Goal: Task Accomplishment & Management: Manage account settings

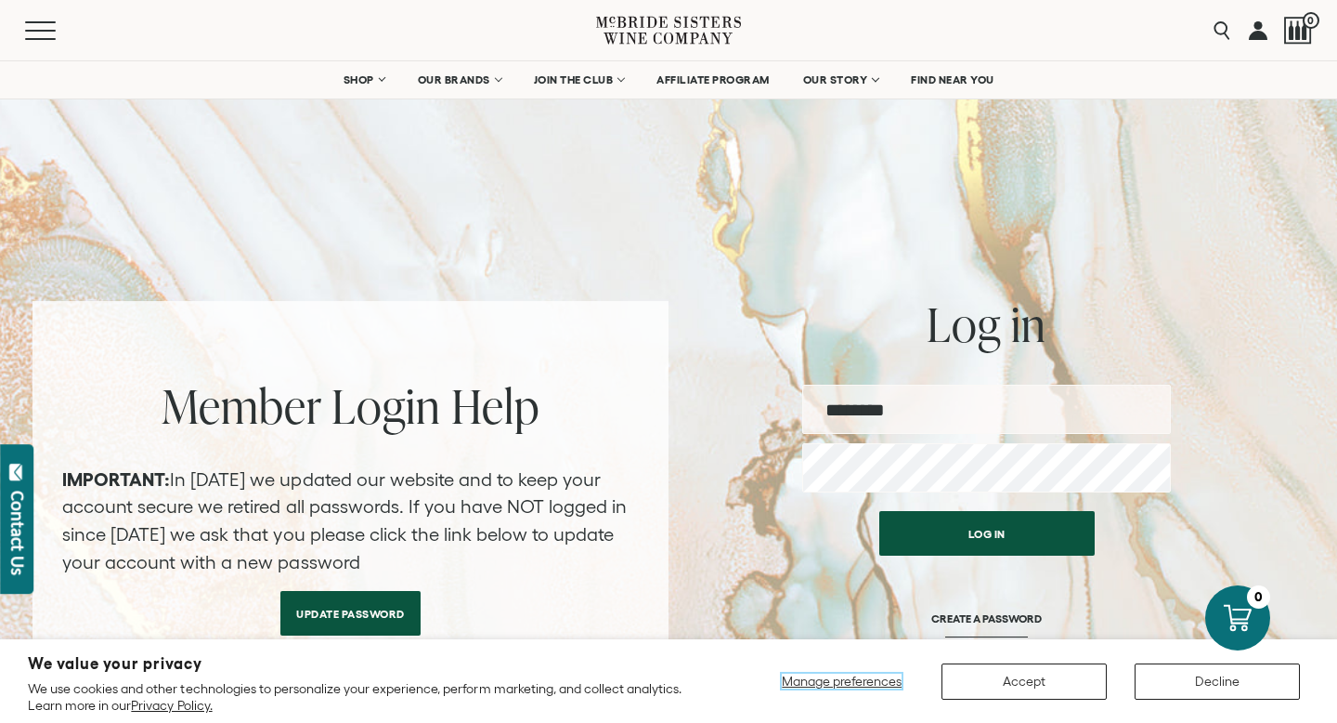
click at [868, 678] on span "Manage preferences" at bounding box center [842, 680] width 120 height 15
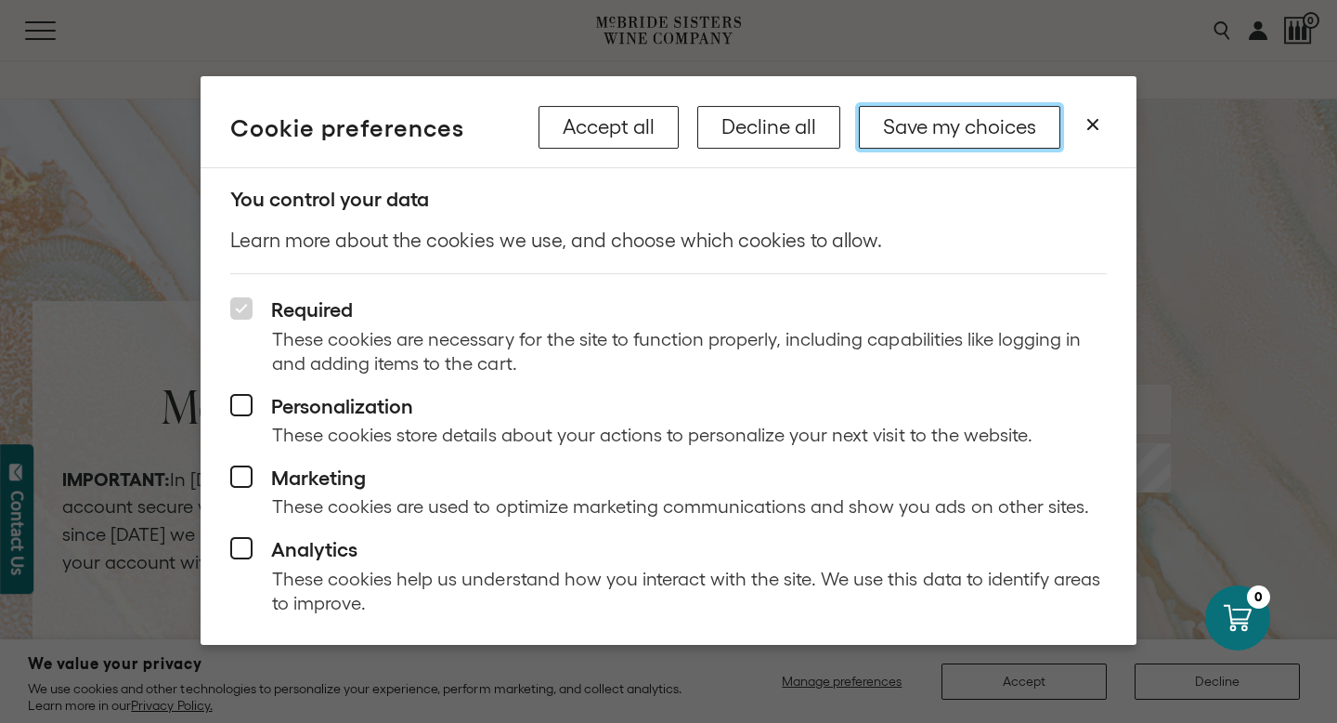
click at [1004, 115] on button "Save my choices" at bounding box center [960, 127] width 202 height 43
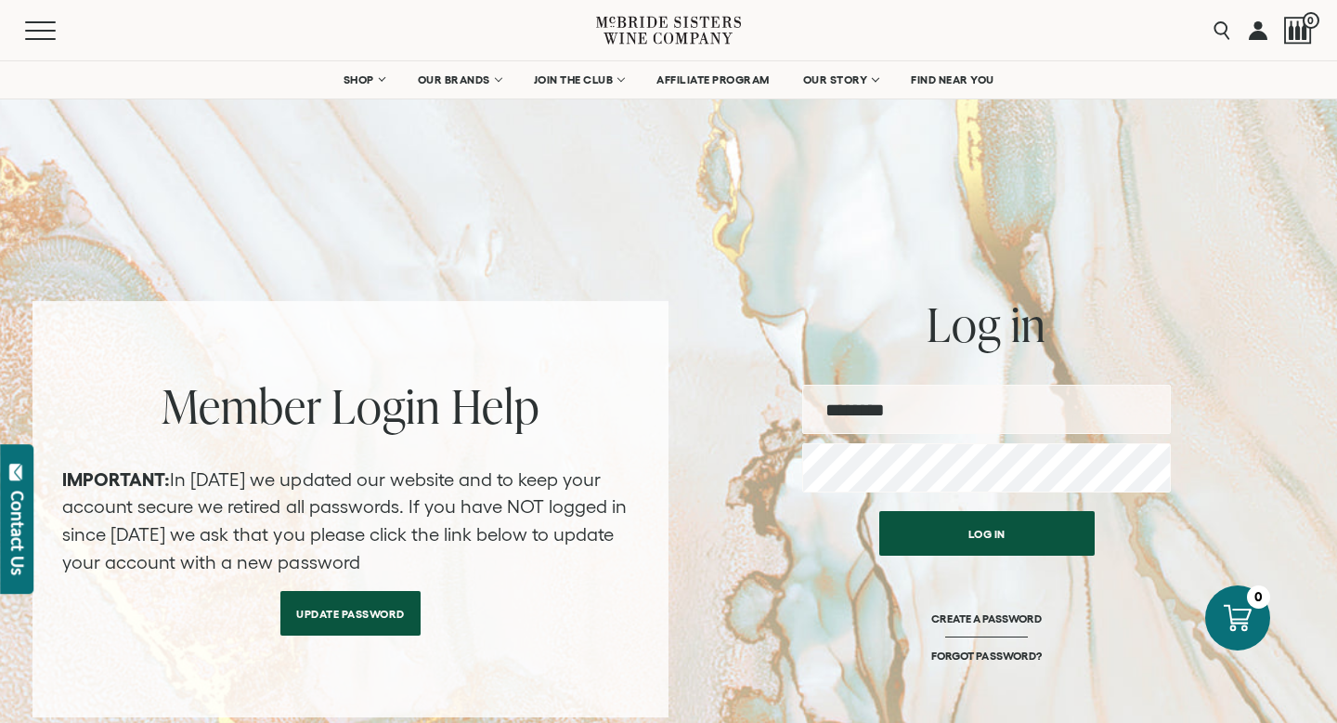
click at [973, 406] on input "email" at bounding box center [986, 409] width 369 height 49
type input "**********"
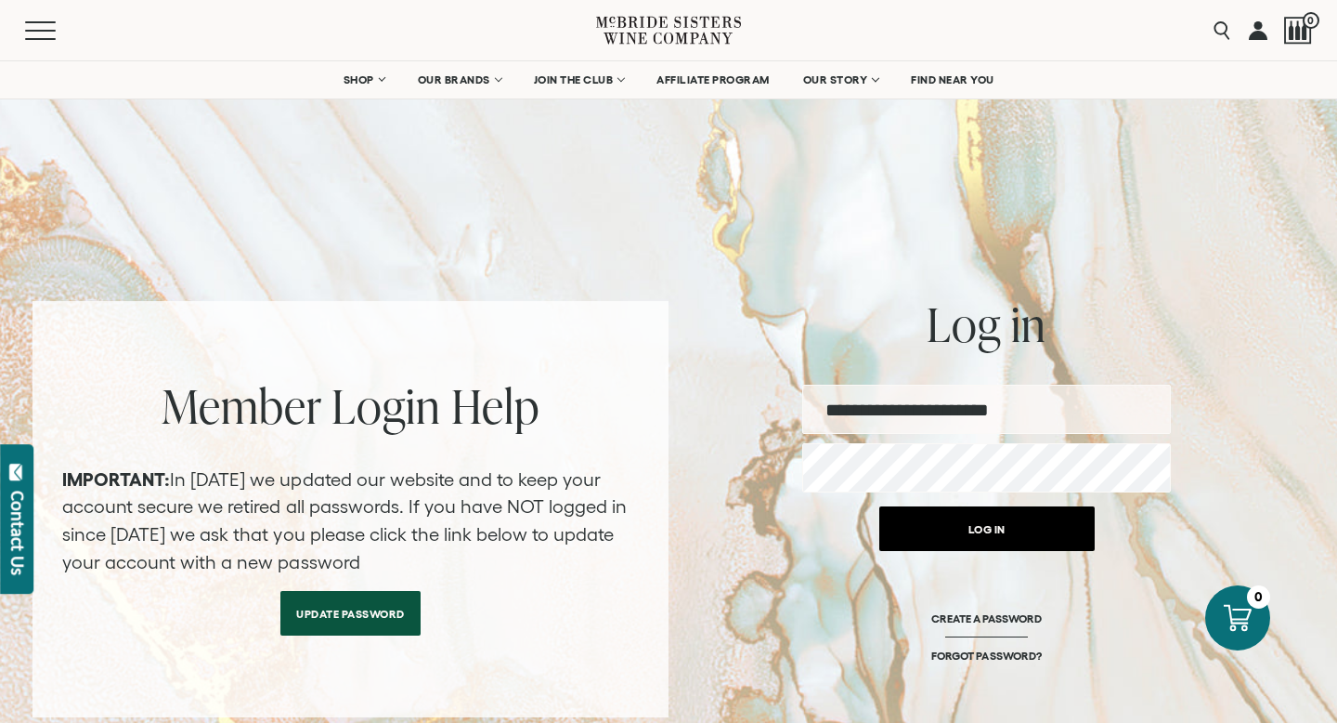
click at [976, 533] on button "Log in" at bounding box center [987, 528] width 215 height 45
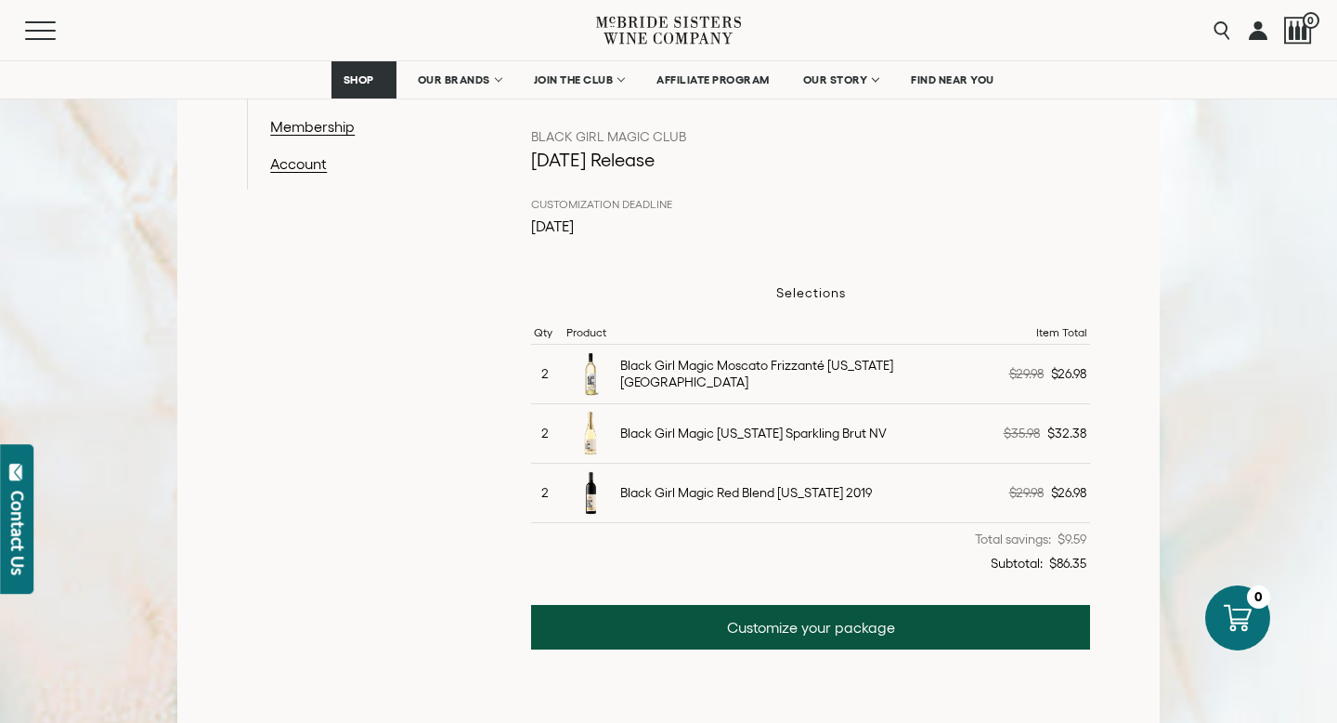
scroll to position [457, 0]
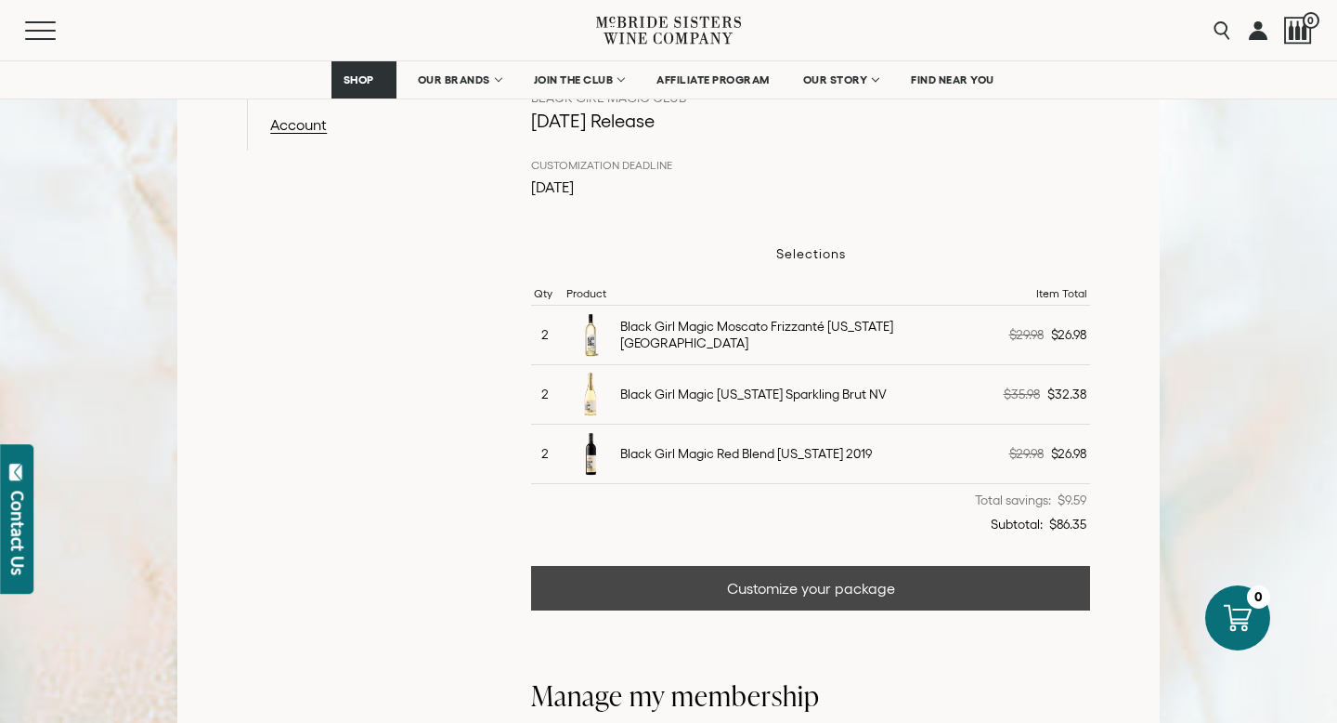
click at [803, 586] on link "Customize your package" at bounding box center [810, 588] width 559 height 45
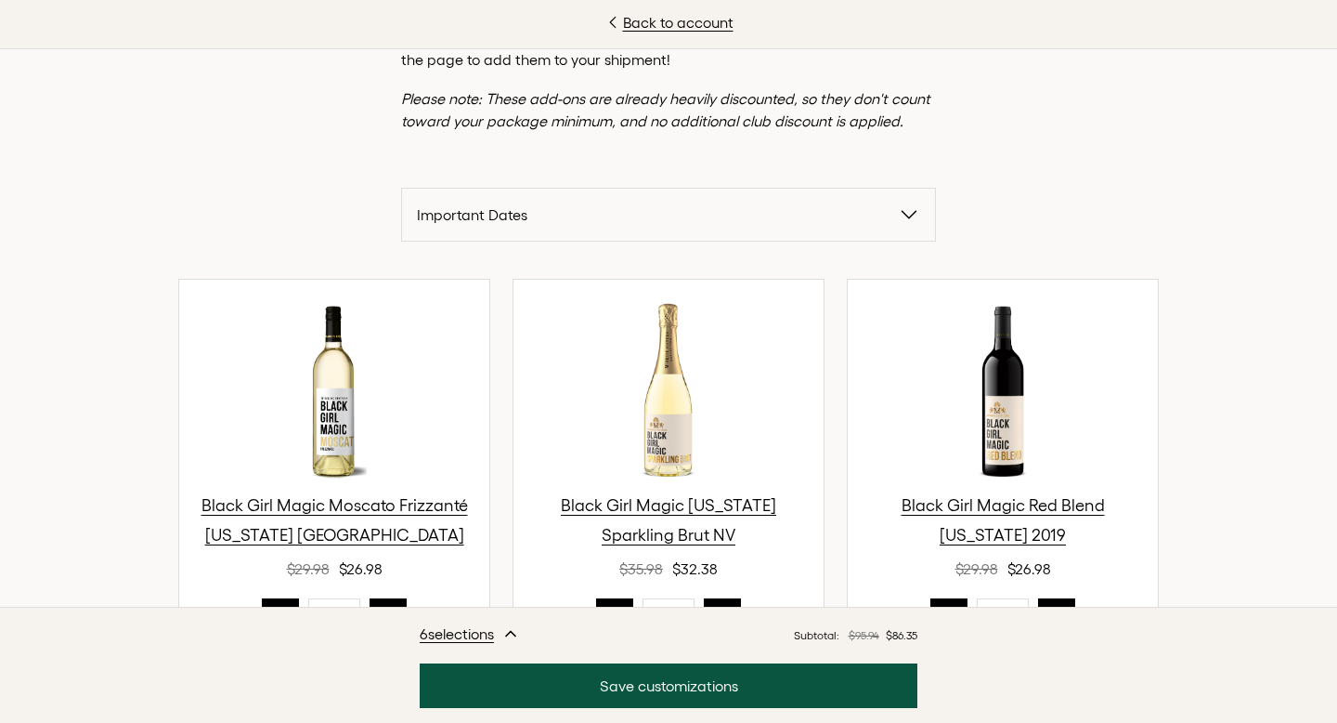
scroll to position [452, 0]
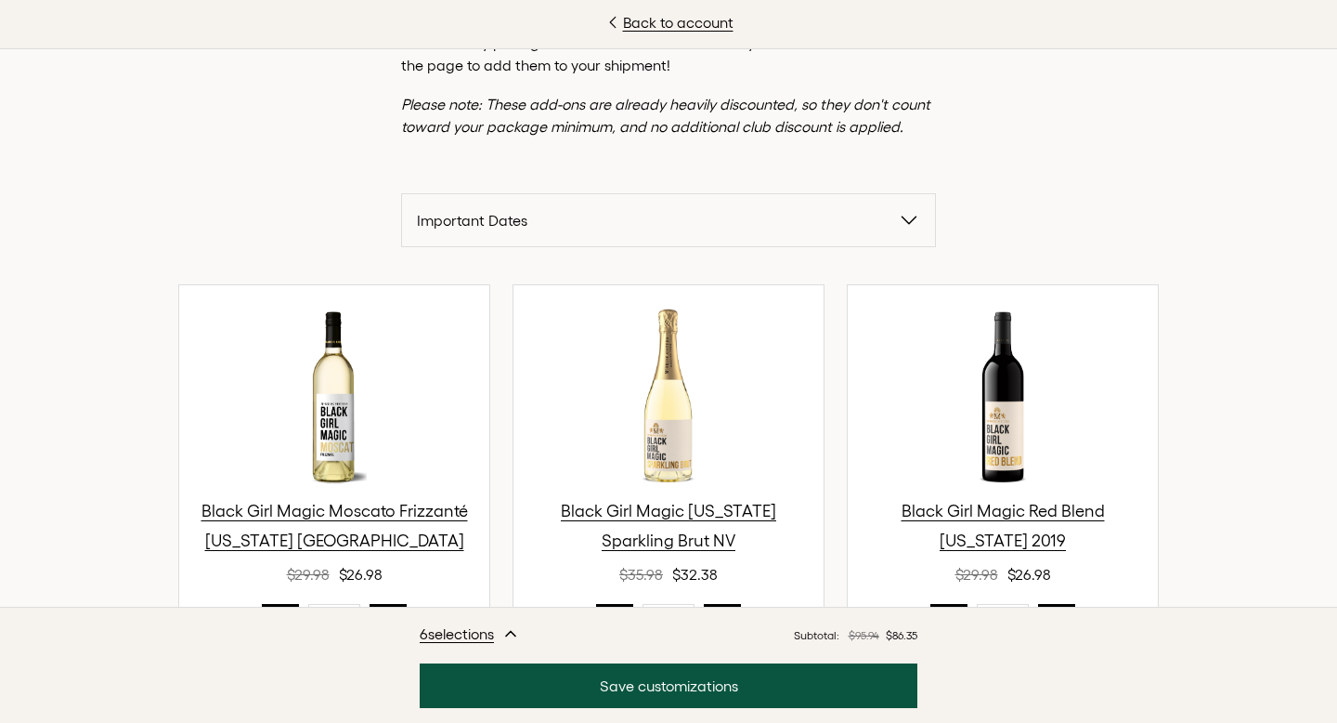
click at [681, 215] on span "Important Dates" at bounding box center [657, 220] width 481 height 22
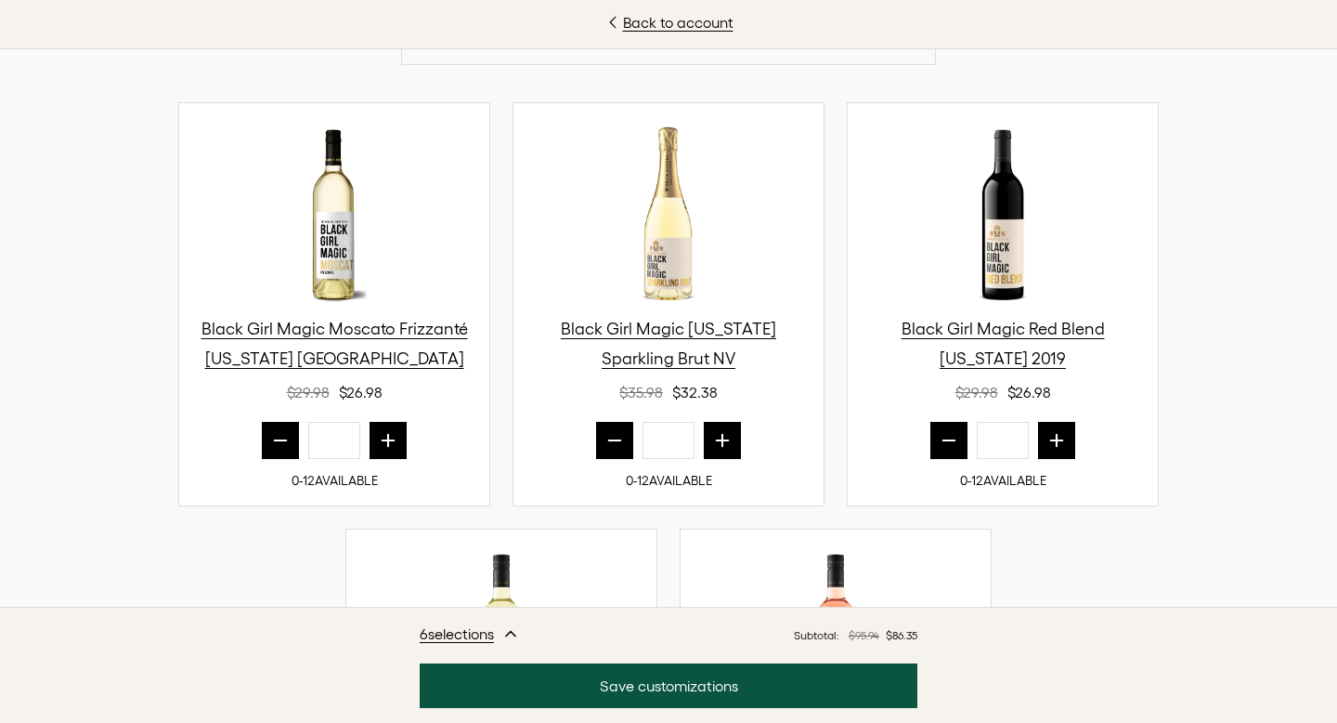
scroll to position [816, 0]
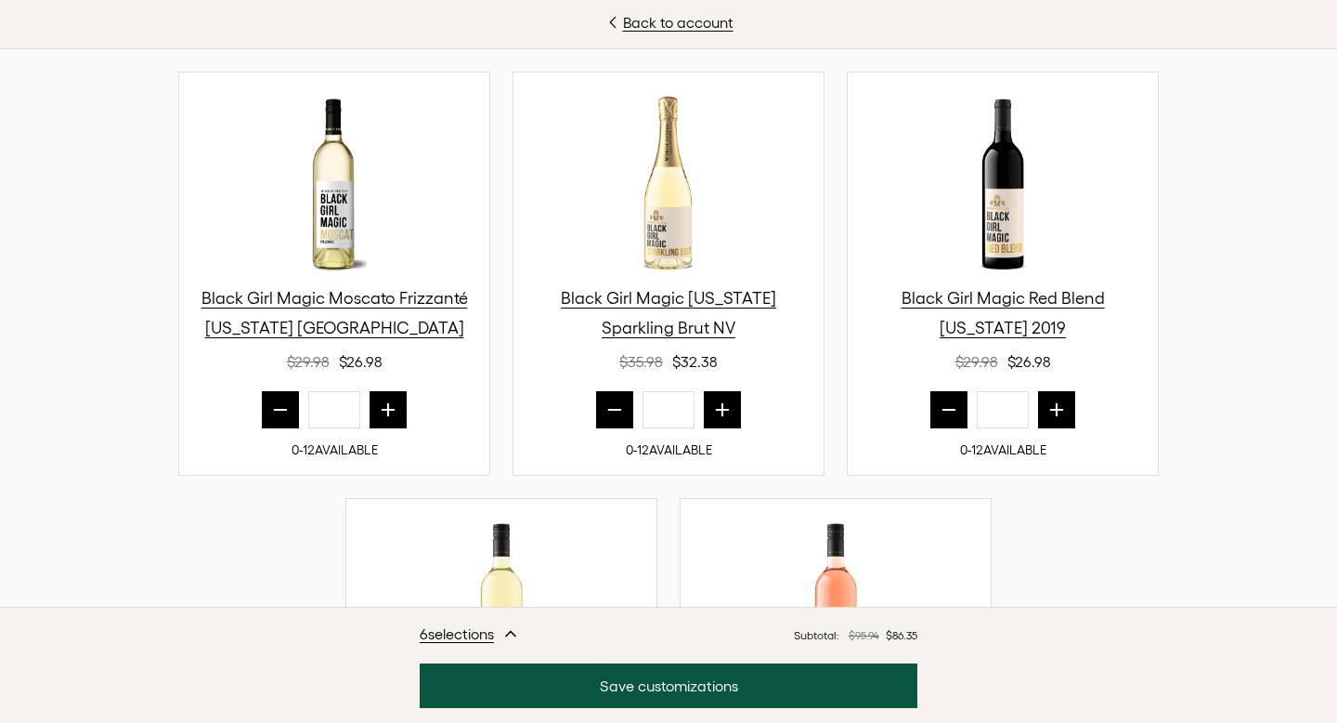
click at [274, 422] on button "prior quantity" at bounding box center [280, 409] width 37 height 37
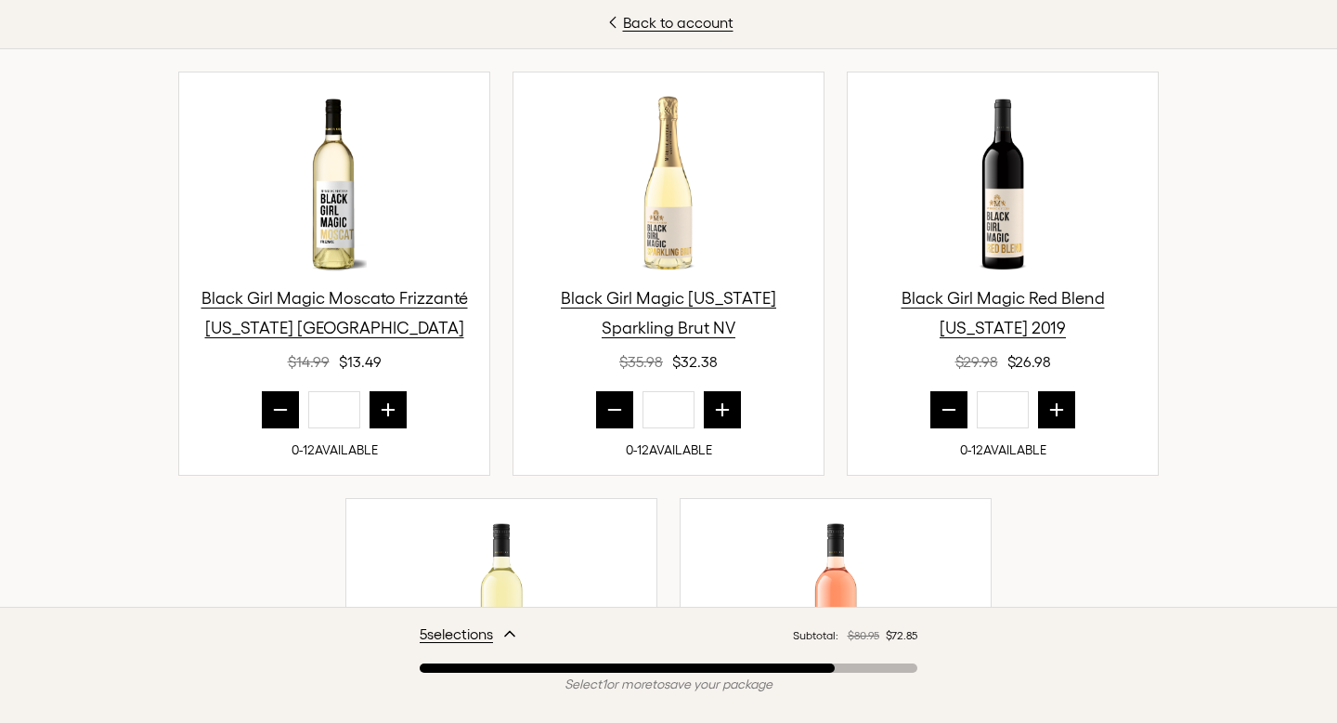
click at [274, 420] on button "prior quantity" at bounding box center [280, 409] width 37 height 37
type input "*"
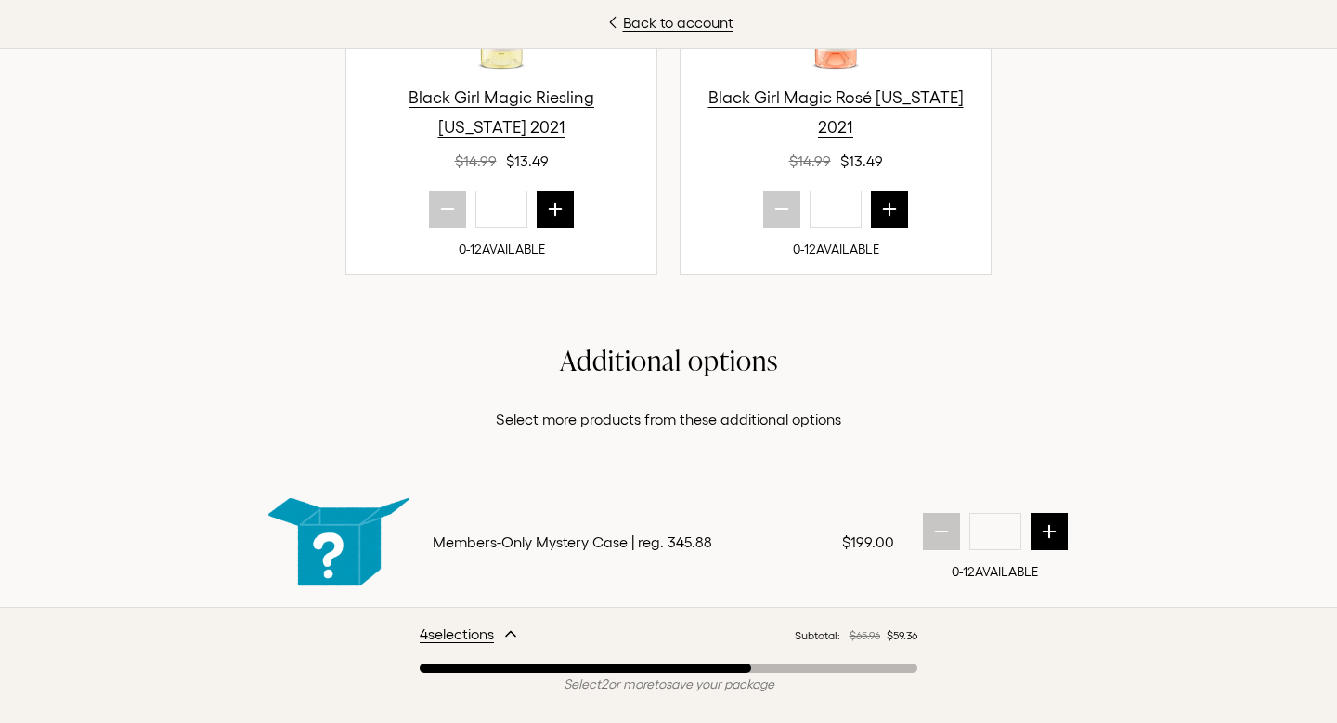
scroll to position [1443, 0]
click at [740, 367] on h2 "Additional options" at bounding box center [669, 359] width 832 height 36
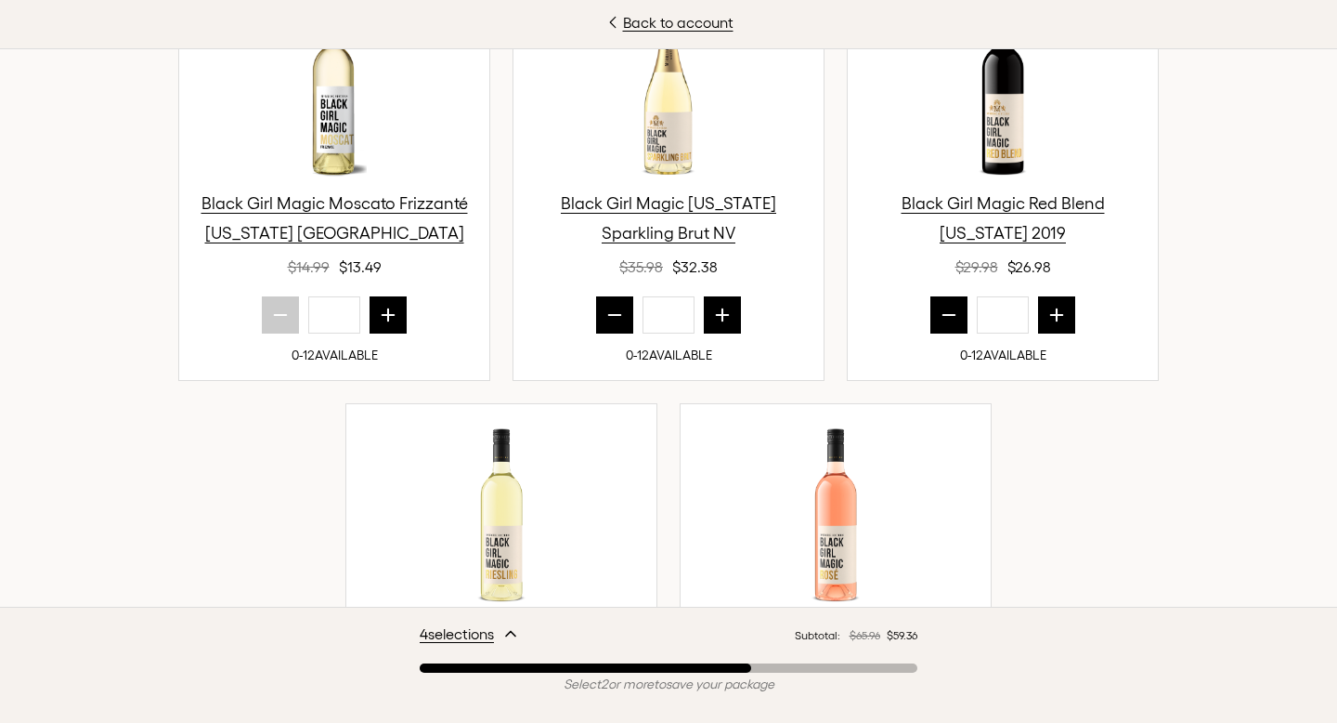
scroll to position [973, 0]
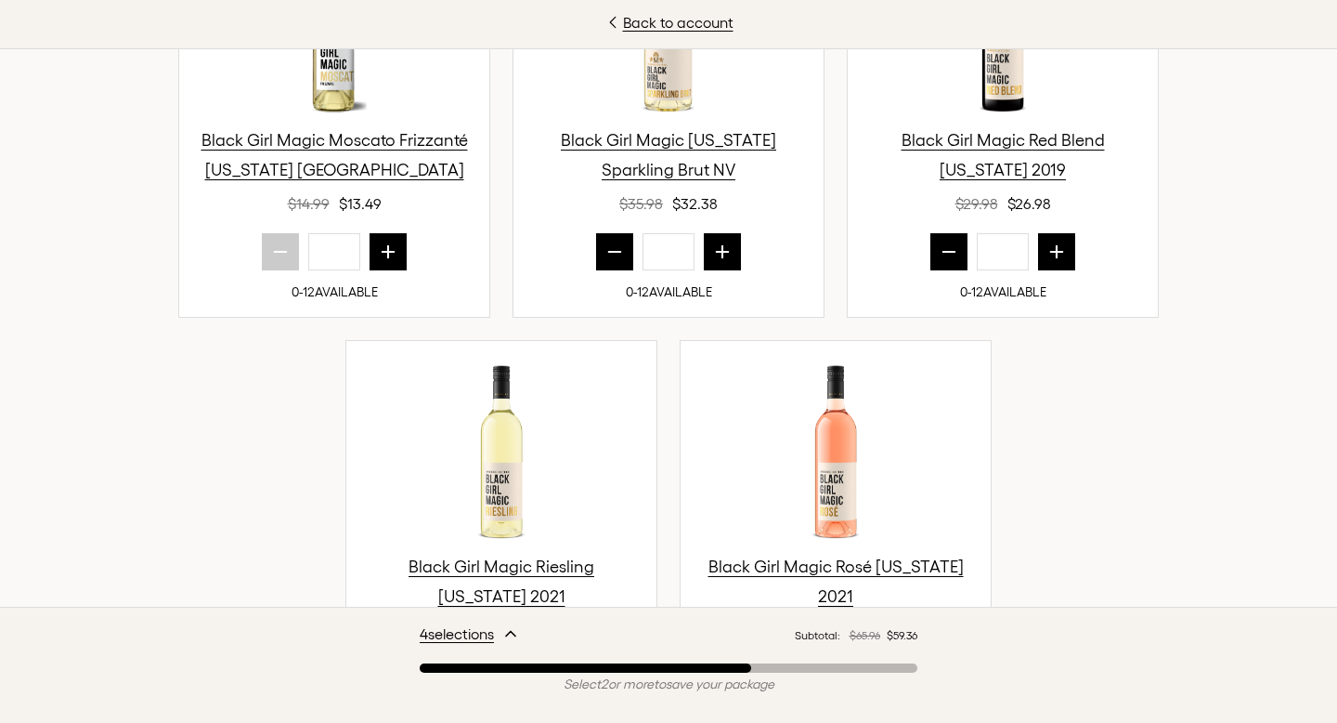
click at [959, 239] on button "prior quantity" at bounding box center [949, 251] width 37 height 37
click at [1039, 253] on button "next quantity" at bounding box center [1056, 251] width 37 height 37
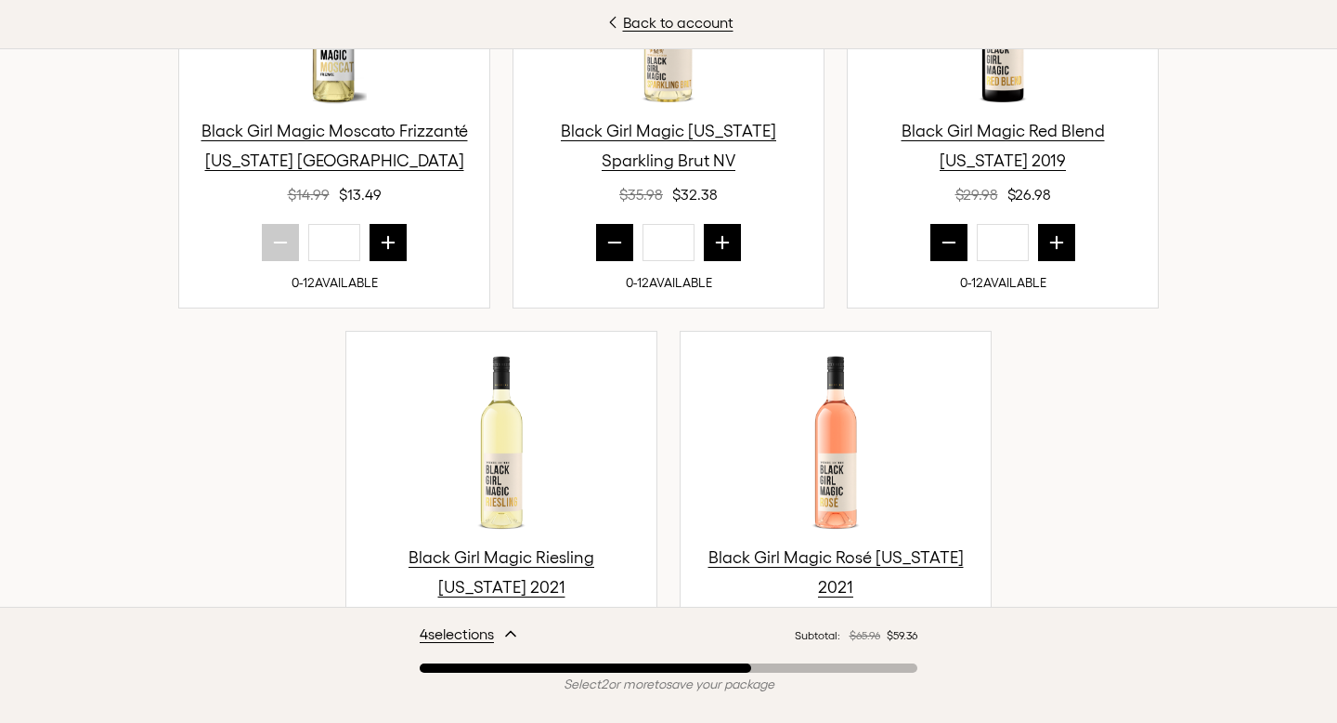
click at [1060, 245] on icon "next quantity" at bounding box center [1057, 242] width 19 height 19
type input "*"
click at [732, 252] on button "next quantity" at bounding box center [722, 242] width 37 height 37
type input "*"
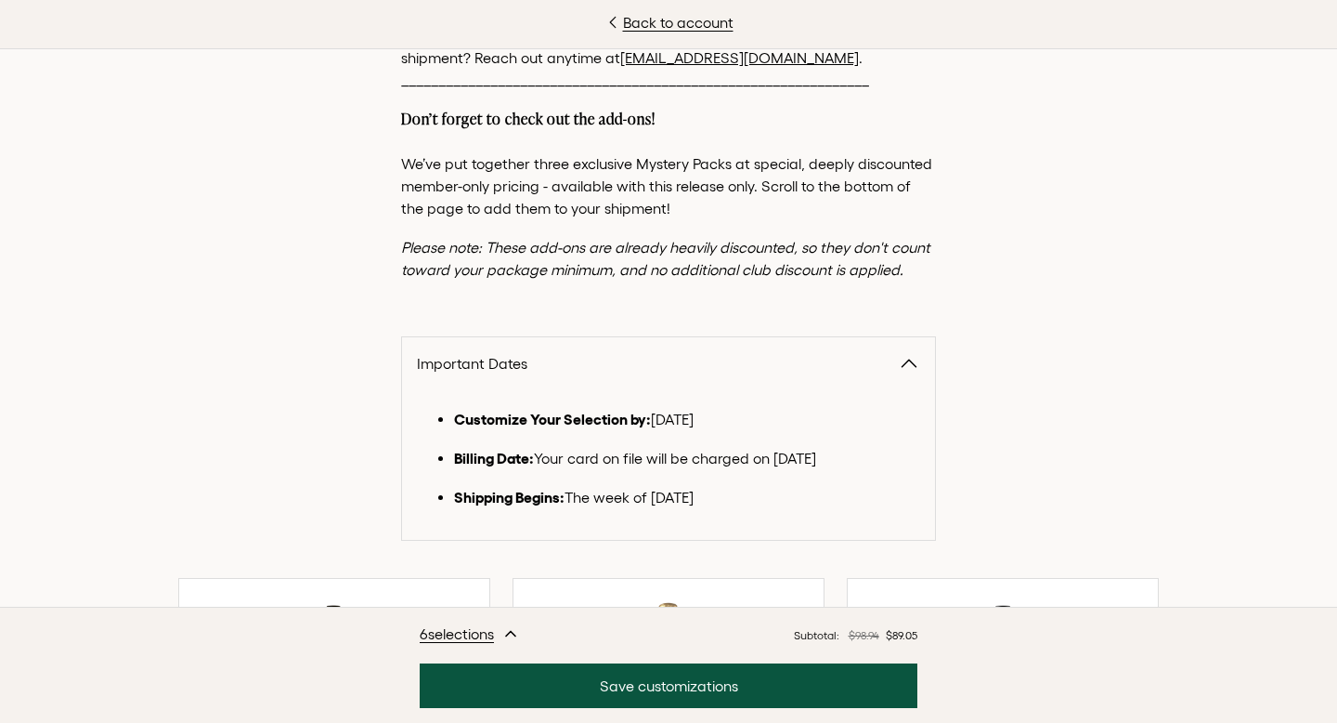
scroll to position [550, 0]
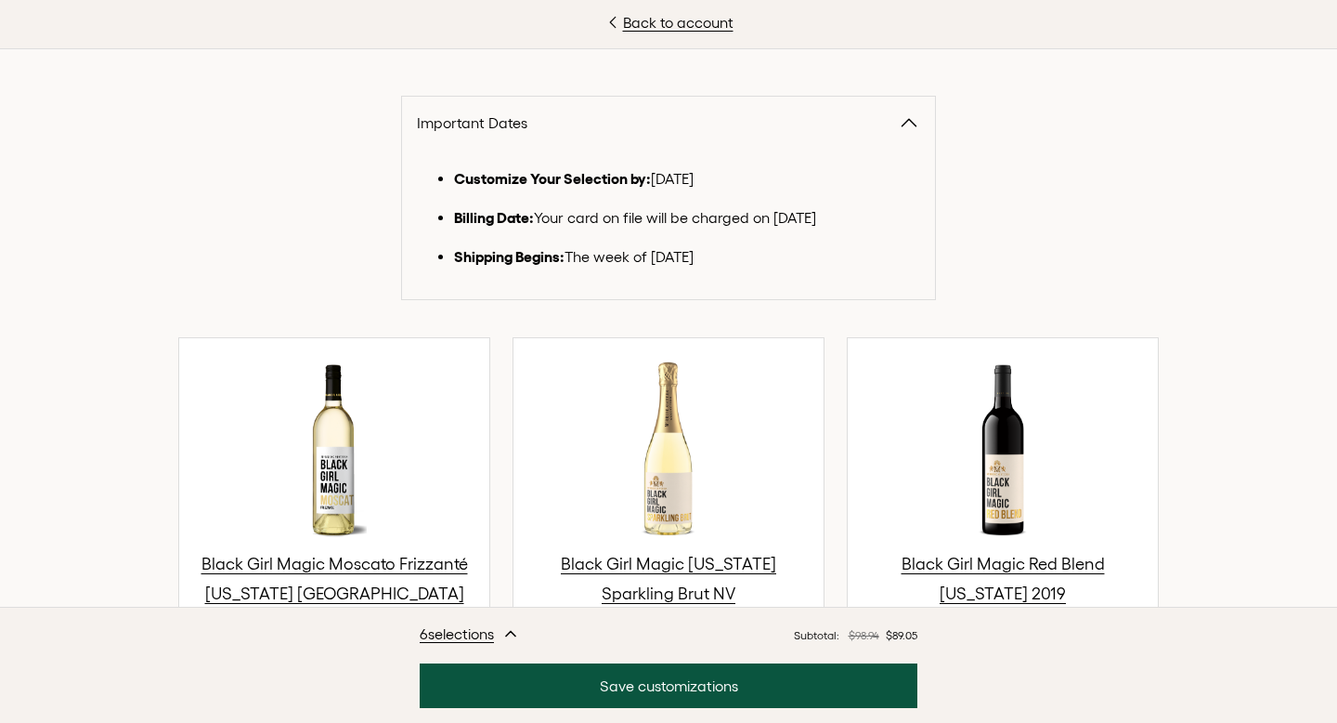
click at [914, 124] on icon "button" at bounding box center [910, 122] width 14 height 7
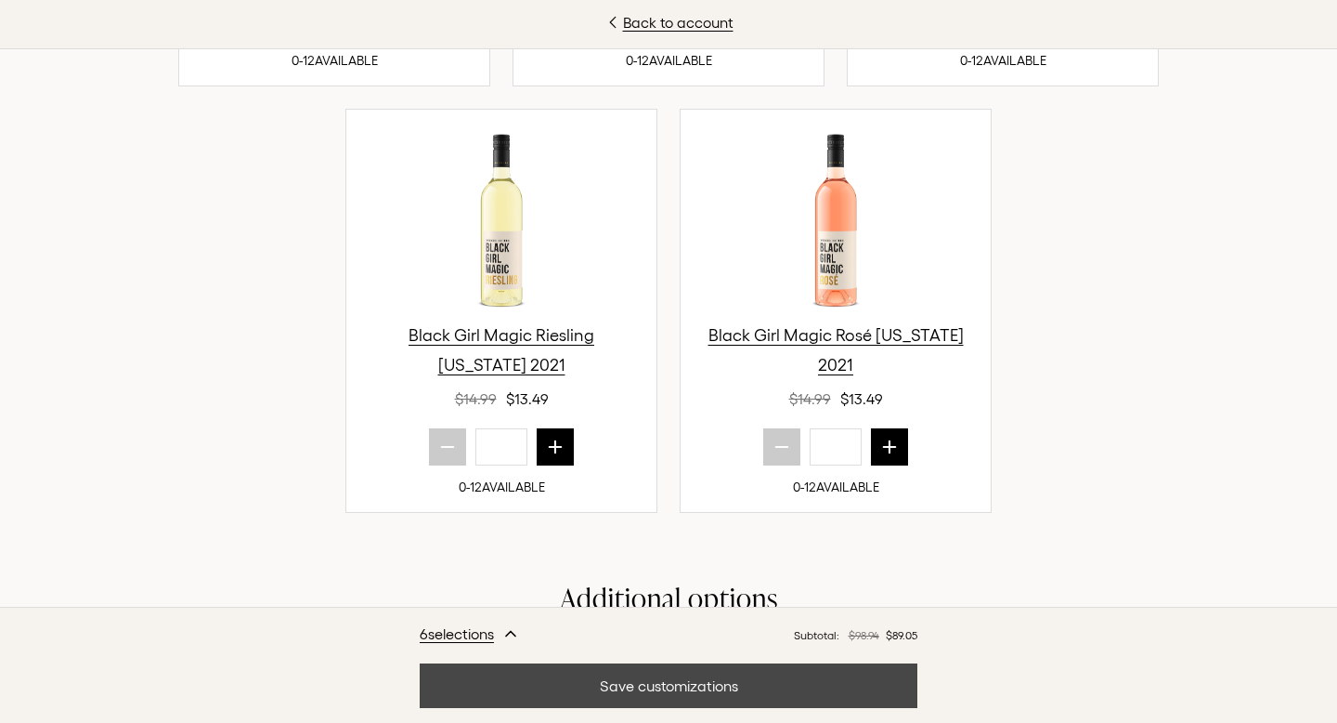
scroll to position [1077, 0]
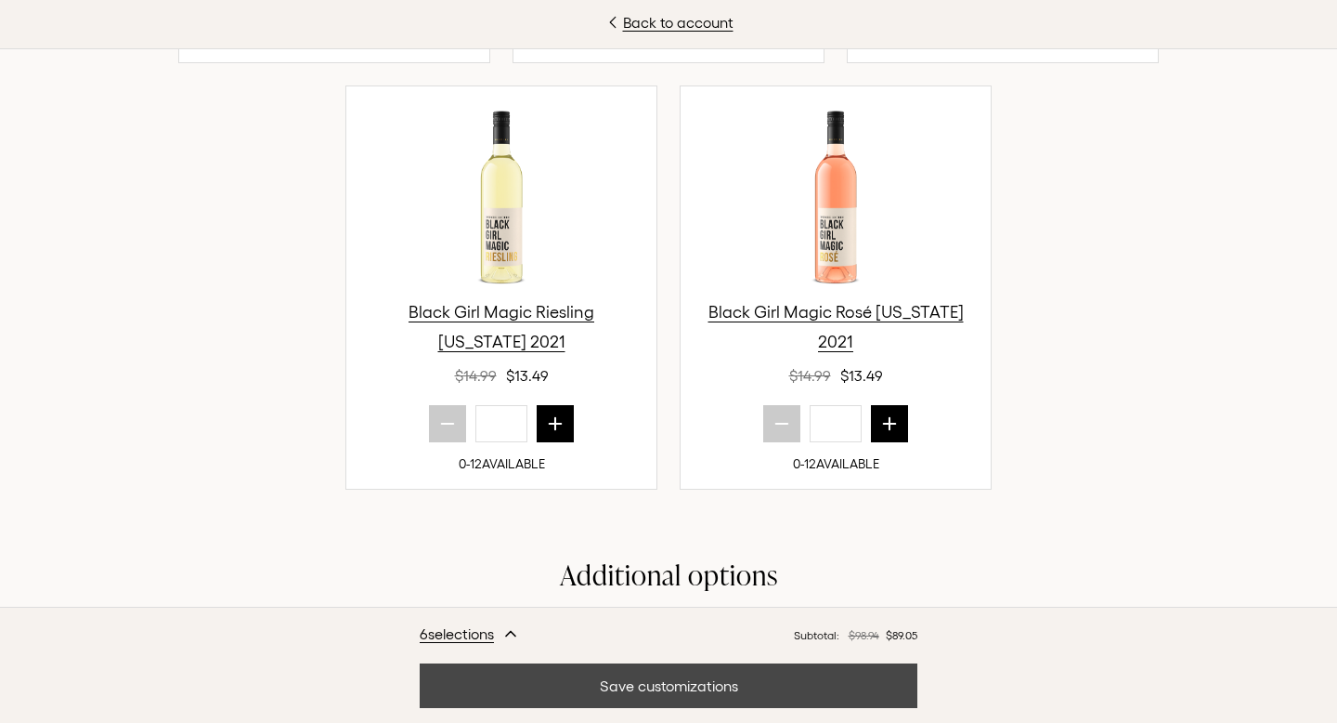
click at [757, 696] on button "Save customizations" at bounding box center [669, 685] width 498 height 45
